Goal: Information Seeking & Learning: Compare options

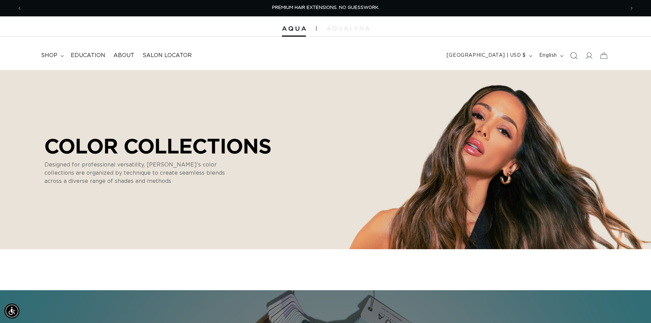
click at [573, 56] on icon "Search" at bounding box center [573, 55] width 7 height 7
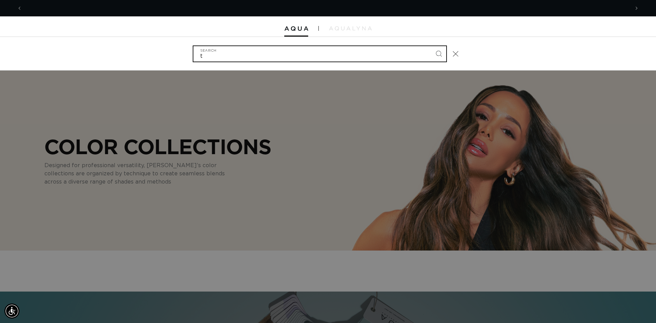
scroll to position [0, 608]
type input "tape tabs"
click at [431, 46] on button "Search" at bounding box center [438, 53] width 15 height 15
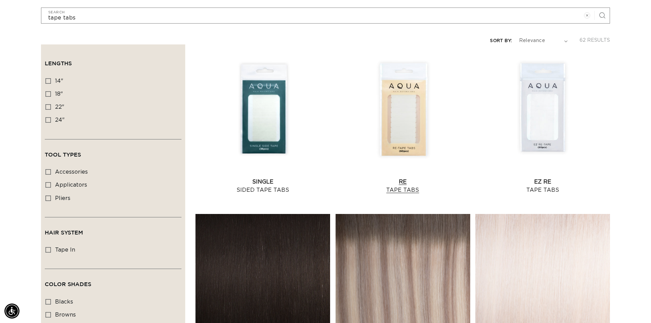
scroll to position [103, 0]
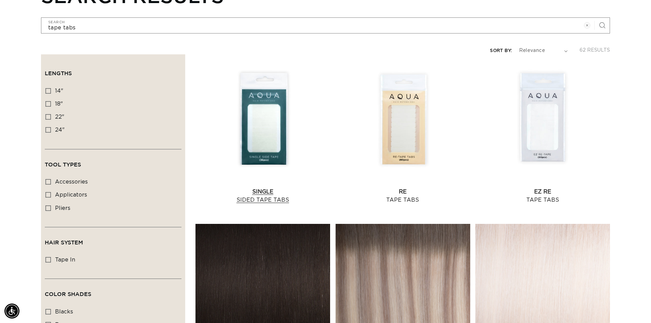
click at [272, 188] on link "Single Sided Tape Tabs" at bounding box center [262, 196] width 135 height 16
click at [398, 188] on link "Re Tape Tabs" at bounding box center [403, 196] width 135 height 16
click at [525, 188] on link "EZ Re Tape Tabs" at bounding box center [542, 196] width 135 height 16
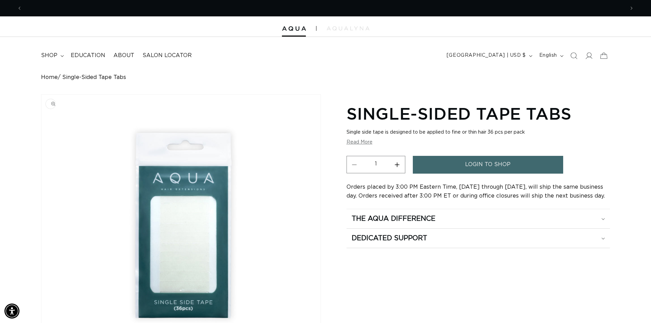
scroll to position [0, 602]
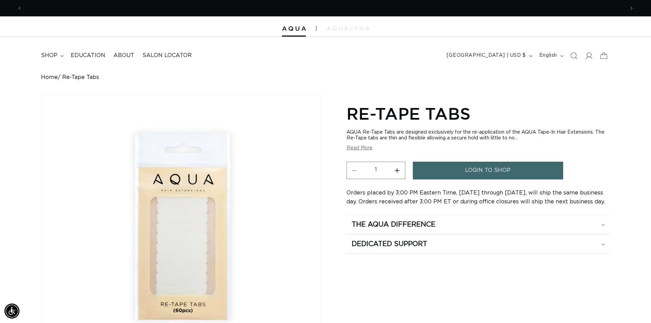
scroll to position [0, 602]
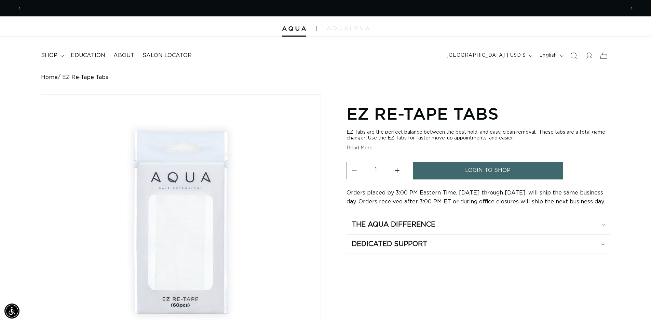
scroll to position [0, 1205]
